Goal: Transaction & Acquisition: Purchase product/service

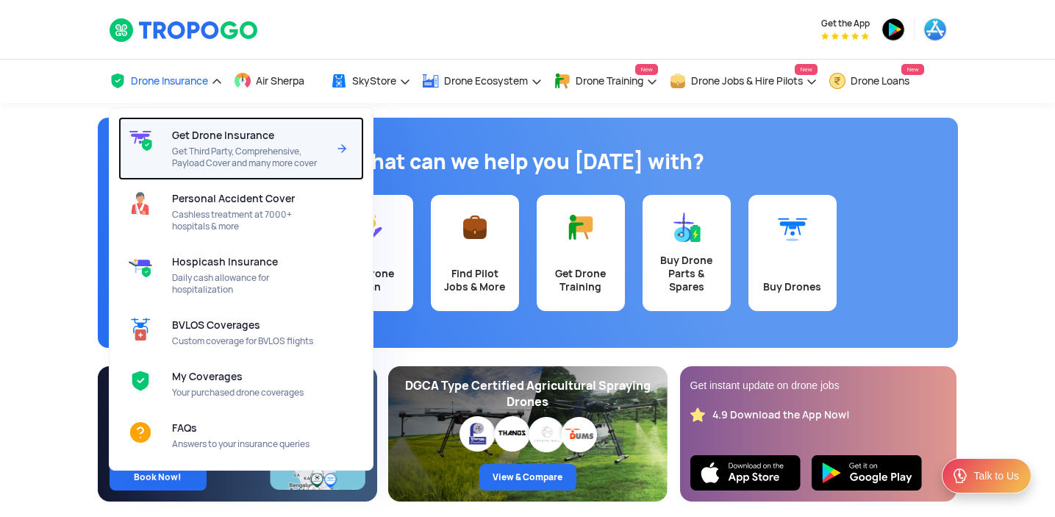
click at [228, 135] on span "Get Drone Insurance" at bounding box center [223, 135] width 102 height 12
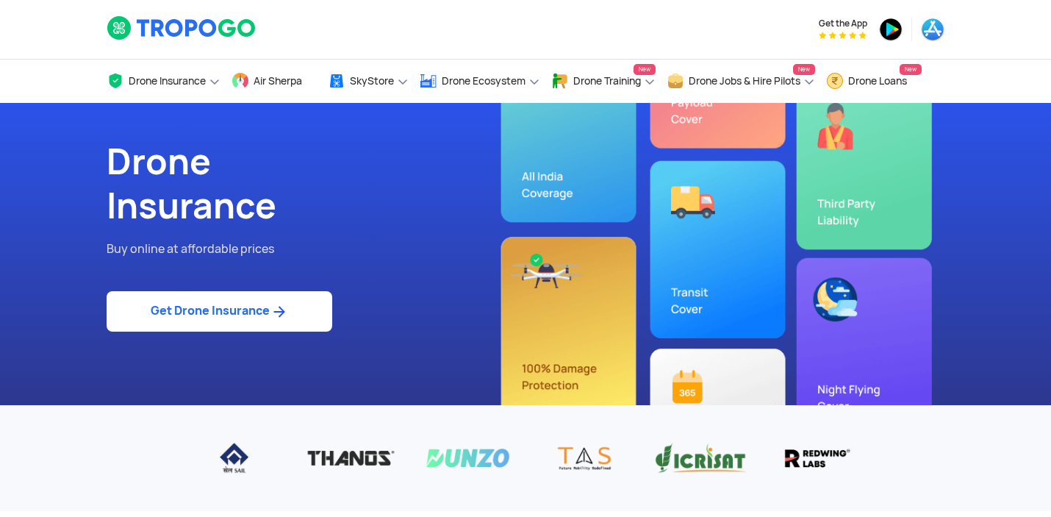
scroll to position [502, 0]
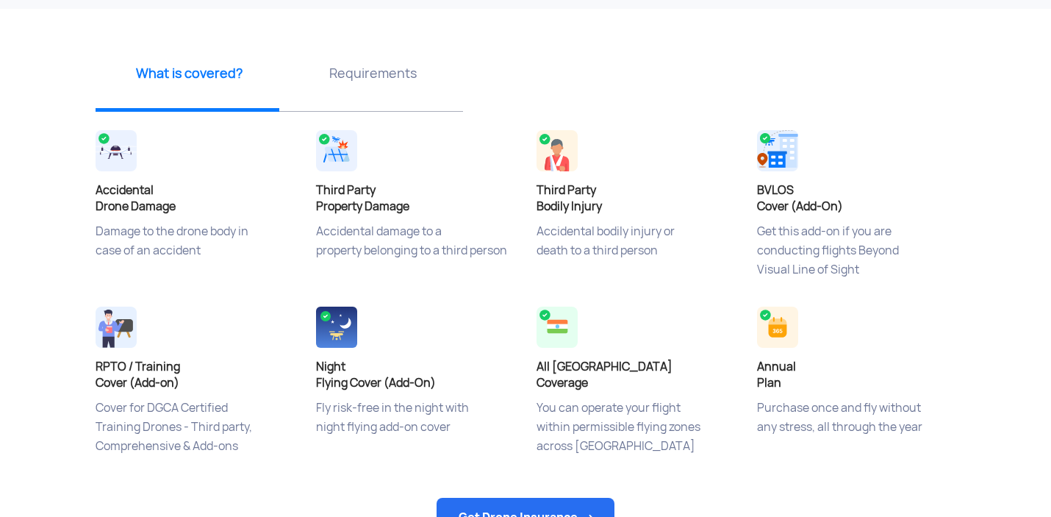
click at [68, 198] on app-insurance-home-banner "Drone Insurance Buy online at affordable prices Get Drone Insurance ‹ › What is…" at bounding box center [525, 208] width 1051 height 1215
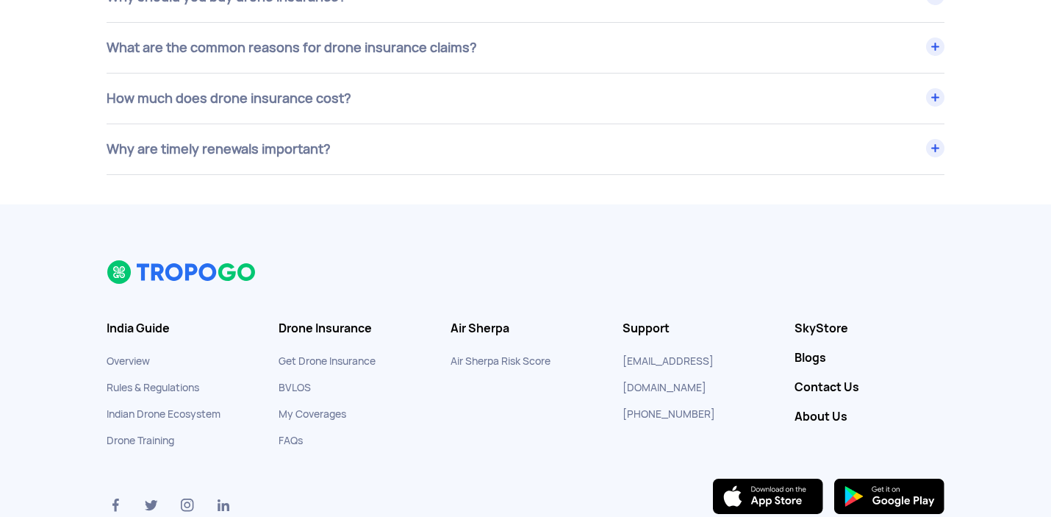
scroll to position [6132, 0]
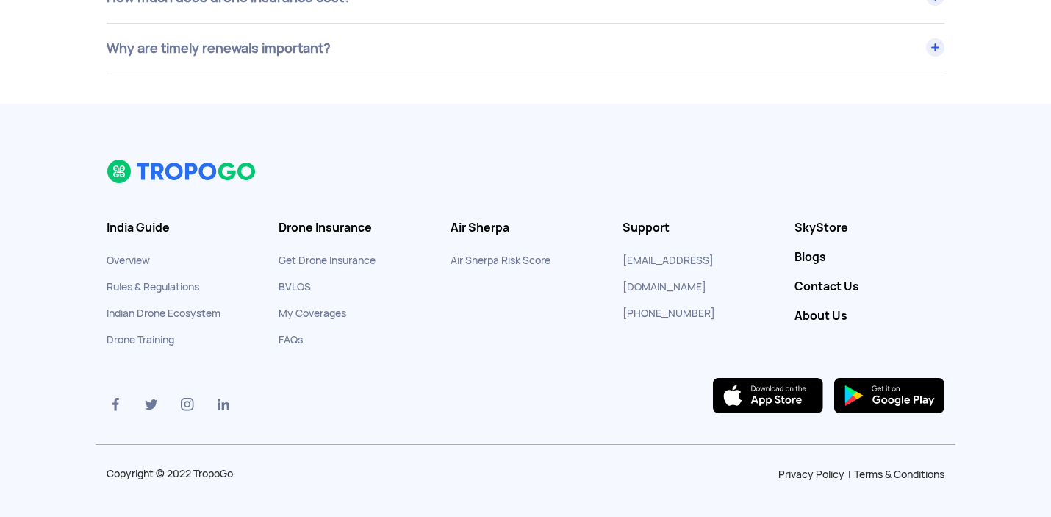
click at [871, 397] on img at bounding box center [889, 395] width 110 height 35
